Goal: Transaction & Acquisition: Purchase product/service

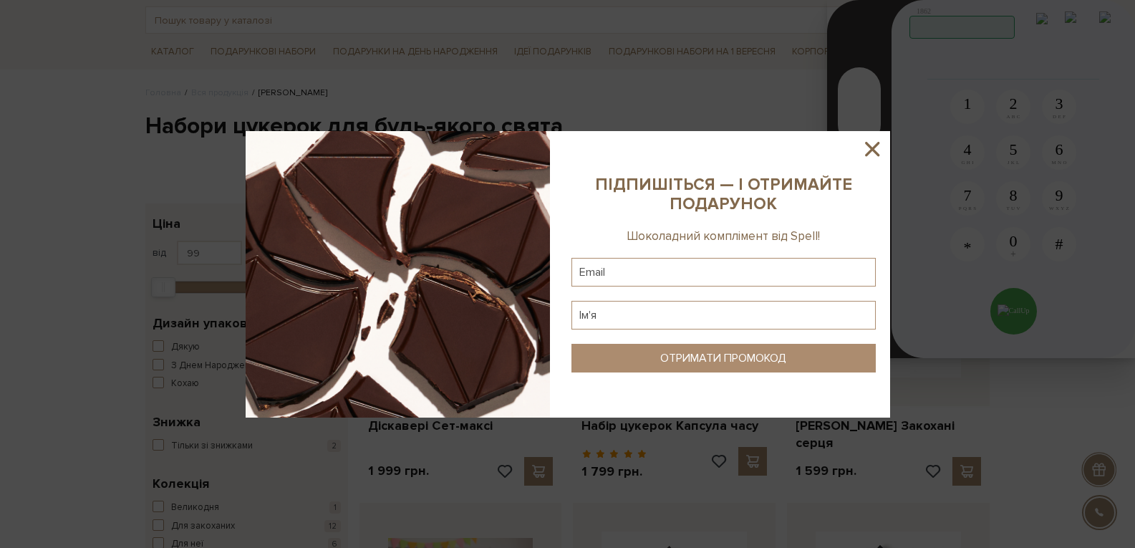
drag, startPoint x: 872, startPoint y: 154, endPoint x: 491, endPoint y: 183, distance: 382.9
click at [872, 153] on icon at bounding box center [872, 149] width 24 height 24
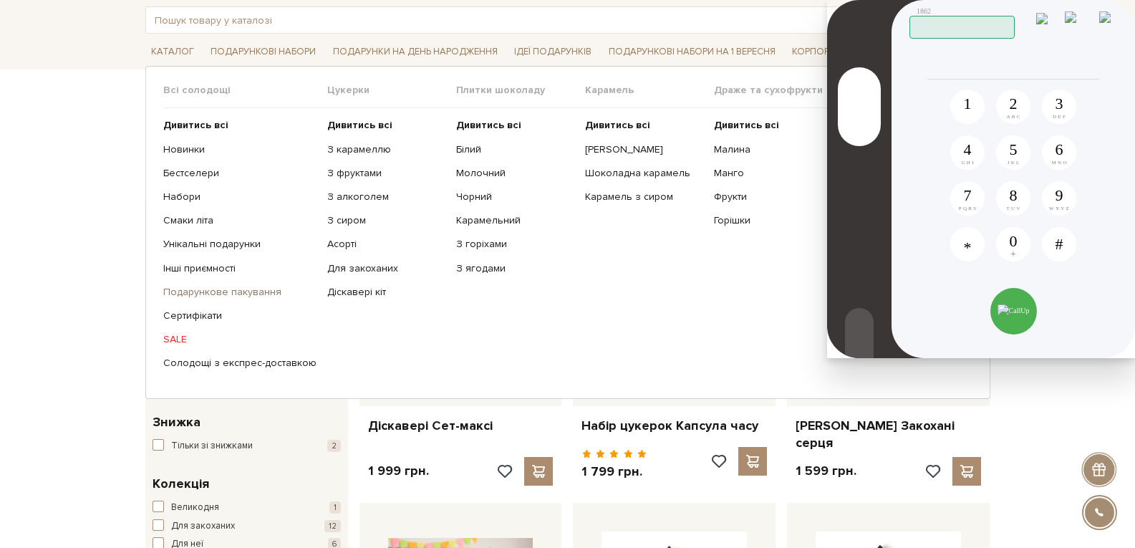
click at [211, 292] on link "Подарункове пакування" at bounding box center [239, 292] width 153 height 13
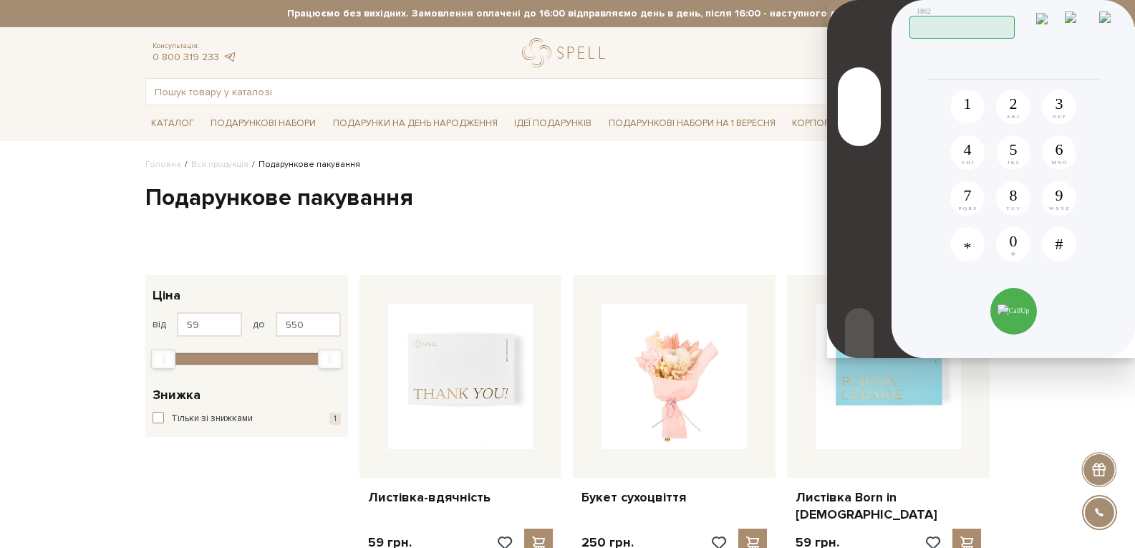
click at [1086, 22] on img at bounding box center [1079, 23] width 29 height 24
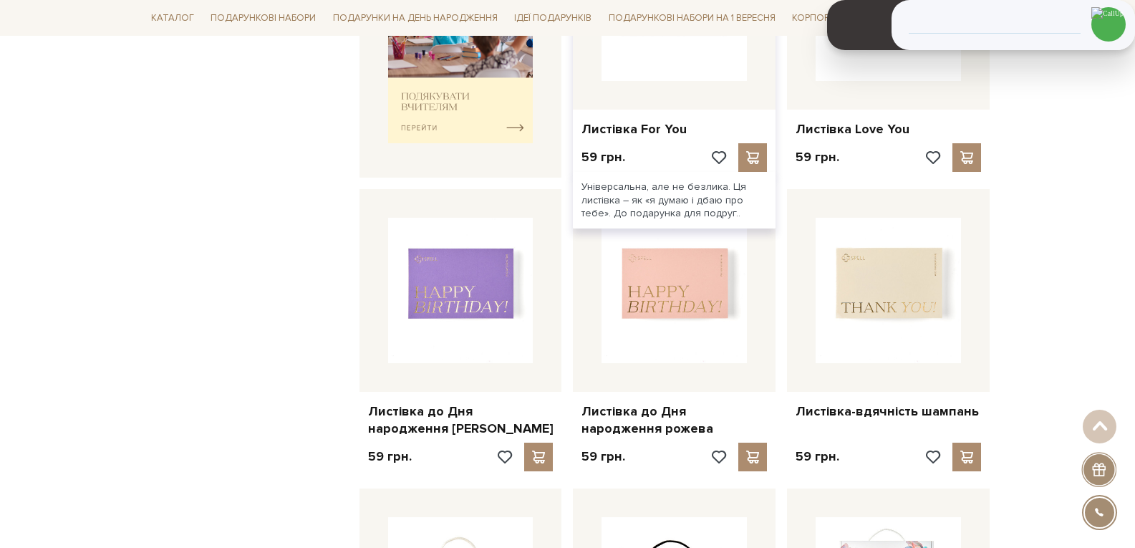
scroll to position [716, 0]
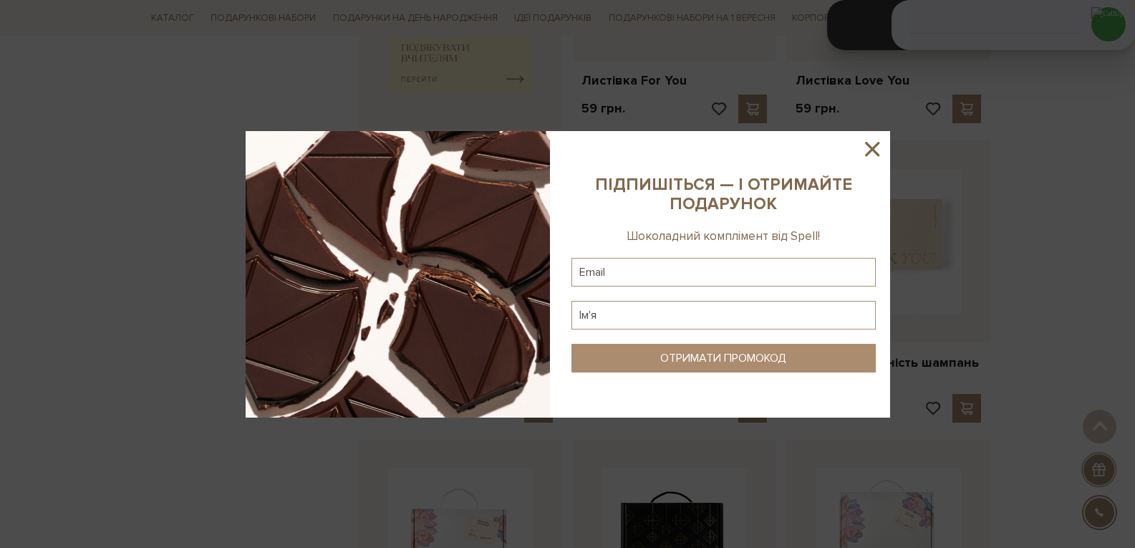
click at [875, 146] on icon at bounding box center [872, 149] width 14 height 14
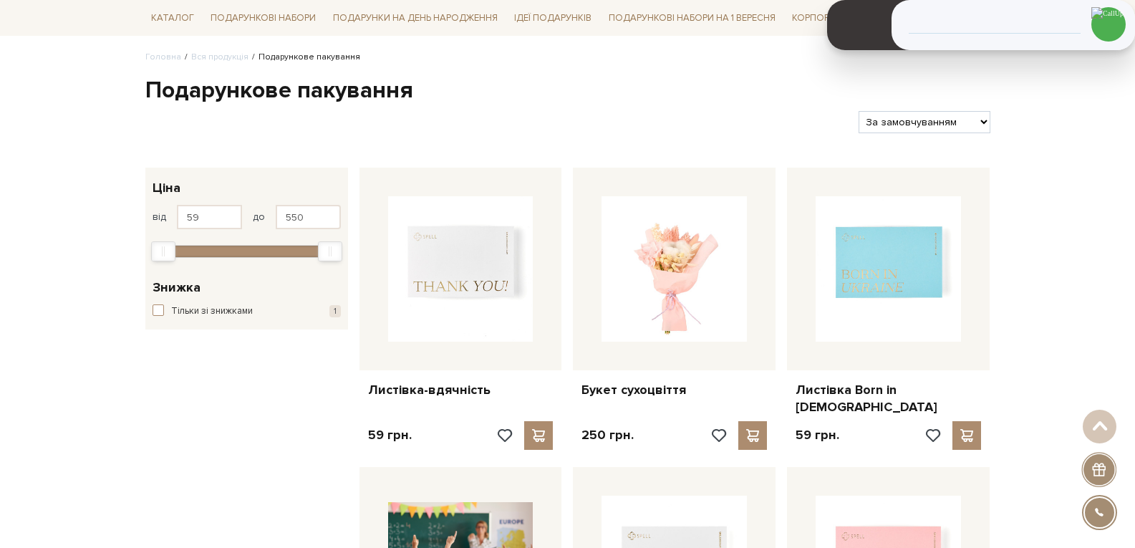
scroll to position [0, 0]
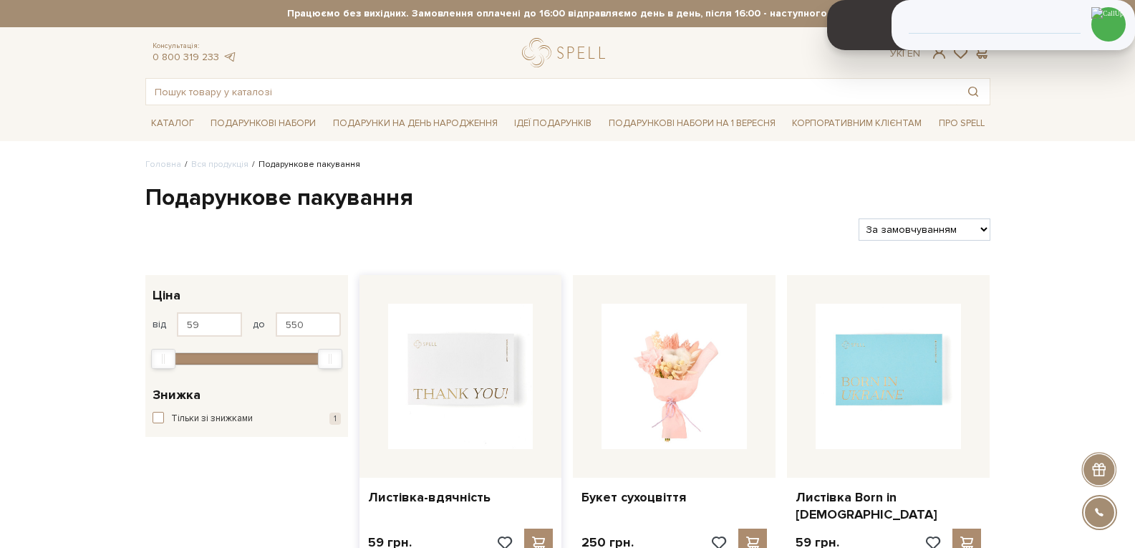
click at [470, 350] on img at bounding box center [460, 376] width 145 height 145
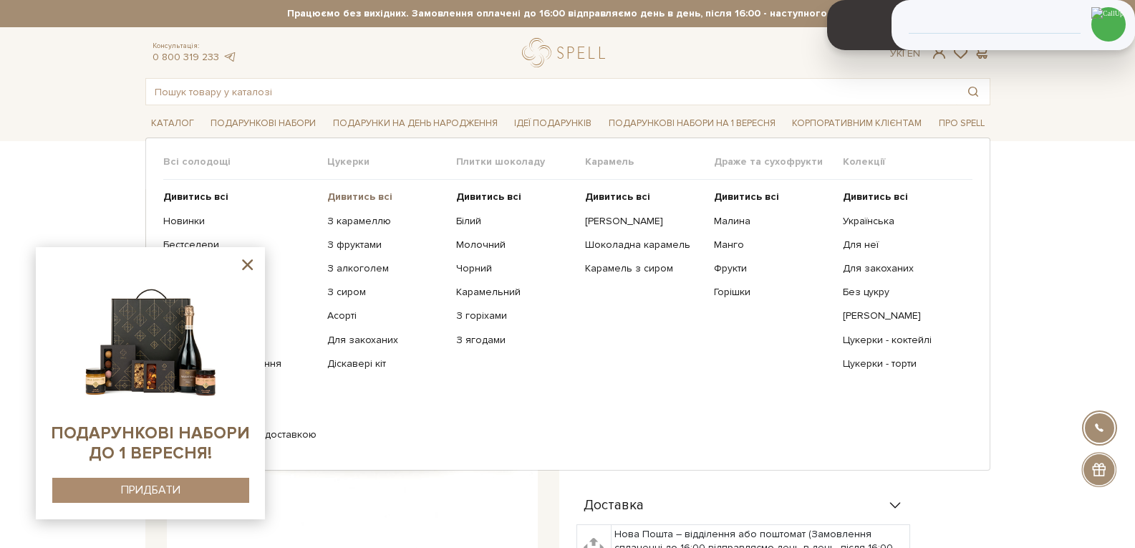
click at [354, 195] on b "Дивитись всі" at bounding box center [359, 197] width 65 height 12
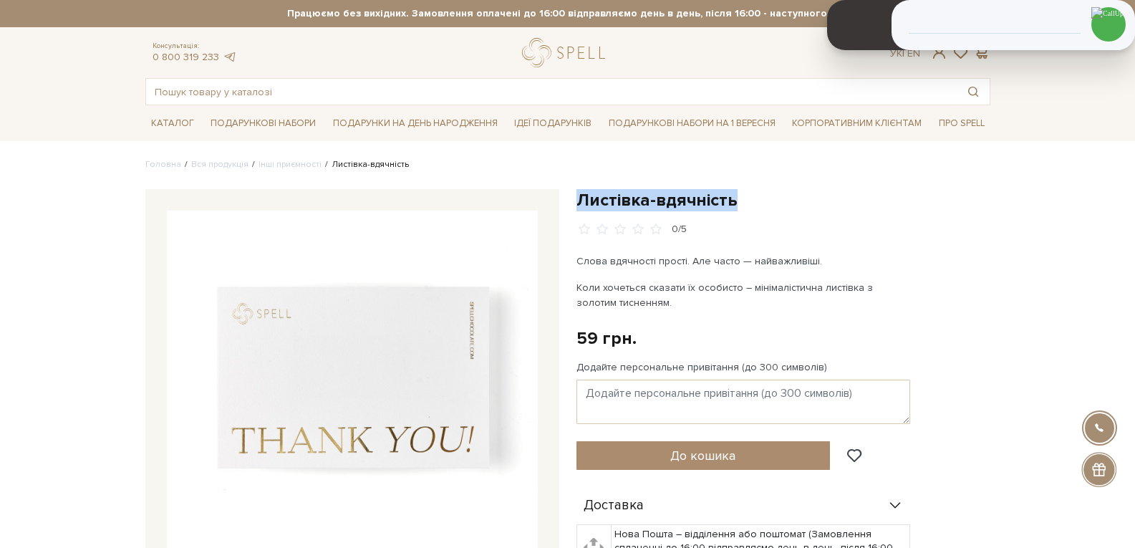
drag, startPoint x: 741, startPoint y: 204, endPoint x: 577, endPoint y: 196, distance: 163.5
click at [577, 196] on h1 "Листівка-вдячність" at bounding box center [784, 200] width 414 height 22
copy h1 "Листівка-вдячність"
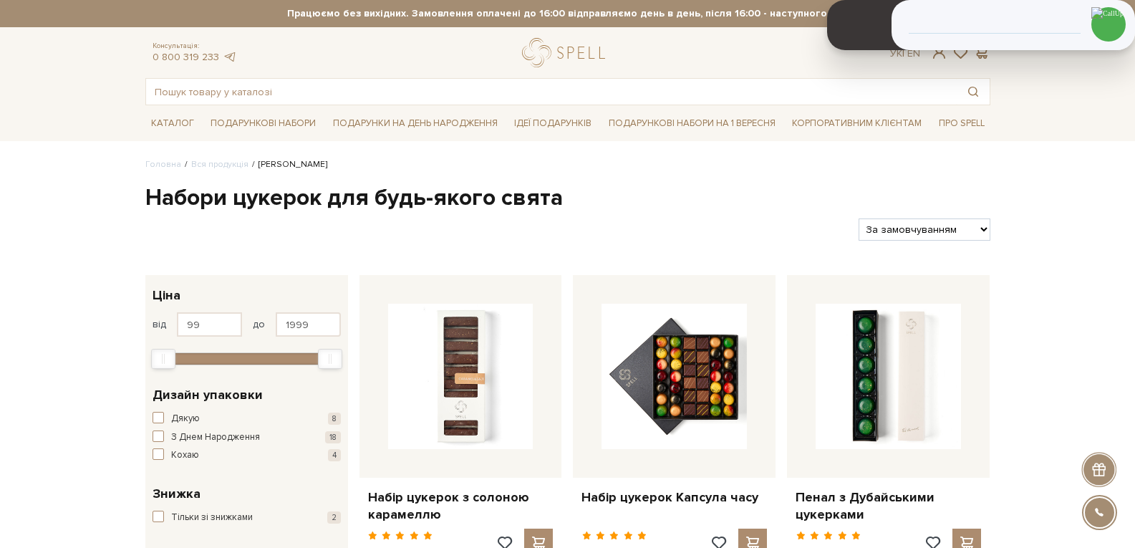
click at [933, 231] on select "За замовчуванням За Ціною (зростання) За Ціною (зменшення) Новинки За популярні…" at bounding box center [924, 229] width 131 height 22
select select "https://spellchocolate.com/our-productions/seti-cukerok/?sort=p.price&order=ASC"
click at [859, 218] on select "За замовчуванням За Ціною (зростання) За Ціною (зменшення) Новинки За популярні…" at bounding box center [924, 229] width 131 height 22
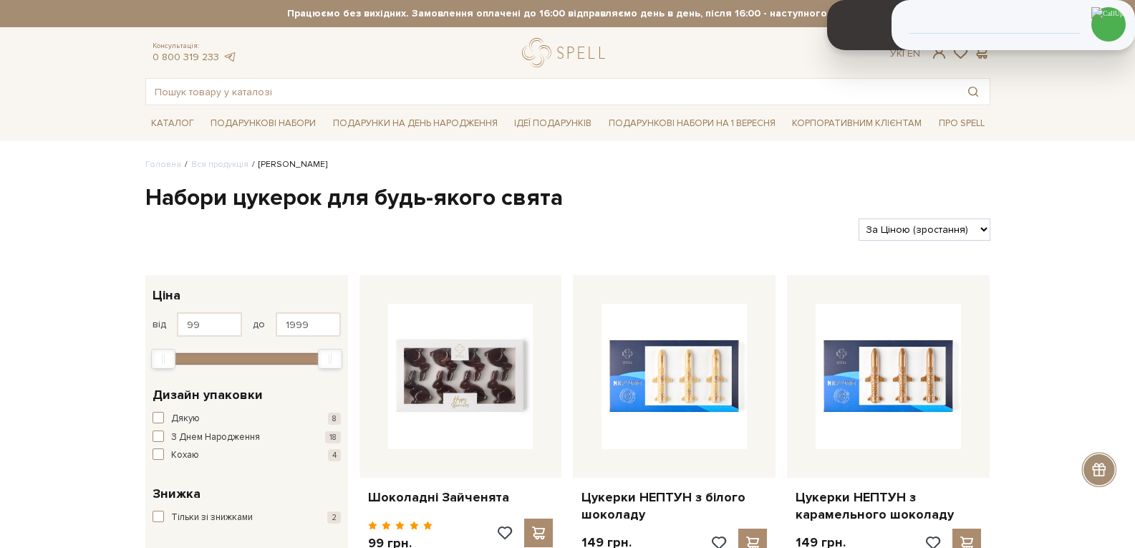
click at [943, 228] on select "За замовчуванням За Ціною (зростання) За Ціною (зменшення) Новинки За популярні…" at bounding box center [924, 229] width 131 height 22
select select "https://spellchocolate.com/our-productions/seti-cukerok/?sort=p.price&order=DESC"
click at [859, 218] on select "За замовчуванням За Ціною (зростання) За Ціною (зменшення) Новинки За популярні…" at bounding box center [924, 229] width 131 height 22
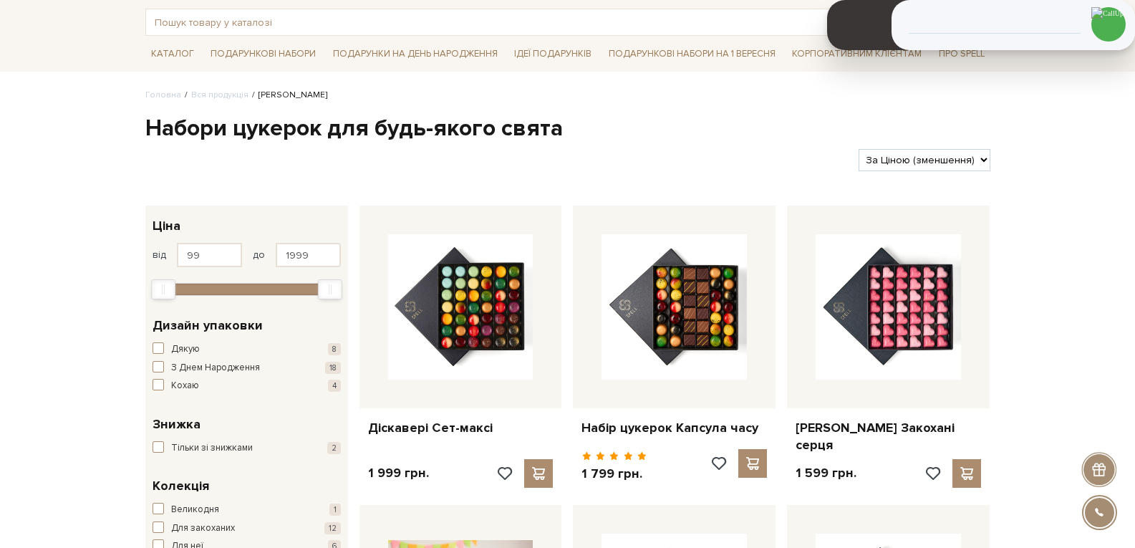
scroll to position [72, 0]
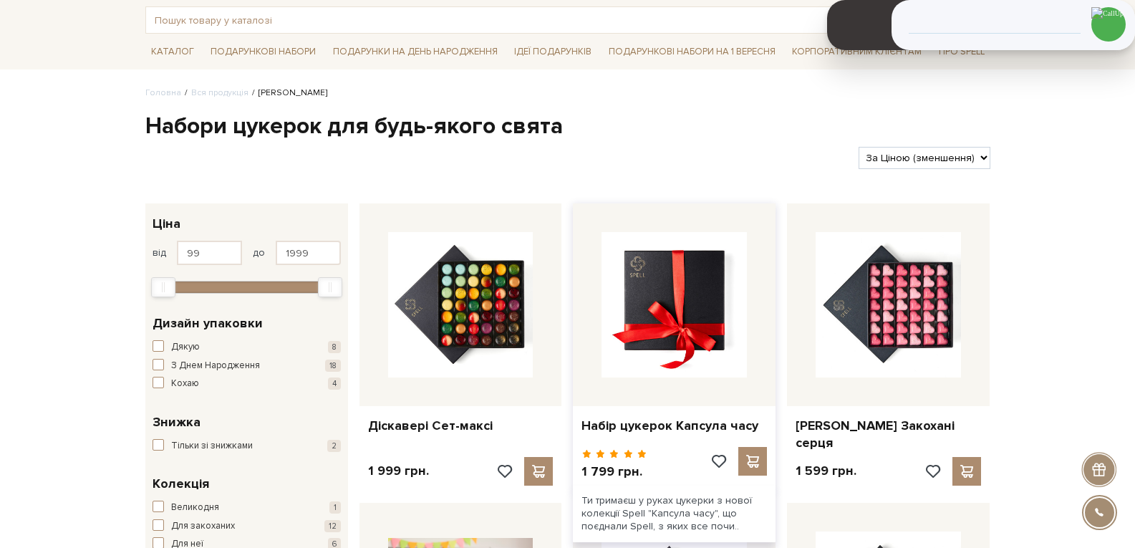
click at [665, 354] on img at bounding box center [674, 304] width 145 height 145
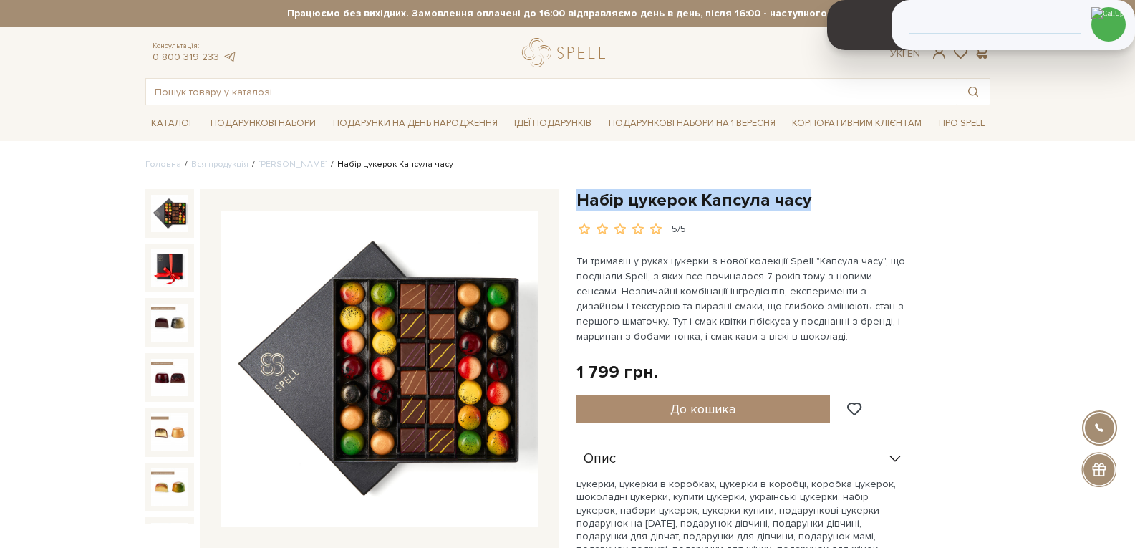
drag, startPoint x: 812, startPoint y: 200, endPoint x: 579, endPoint y: 196, distance: 232.8
click at [579, 196] on h1 "Набір цукерок Капсула часу" at bounding box center [784, 200] width 414 height 22
copy h1 "Набір цукерок Капсула часу"
